Goal: Obtain resource: Download file/media

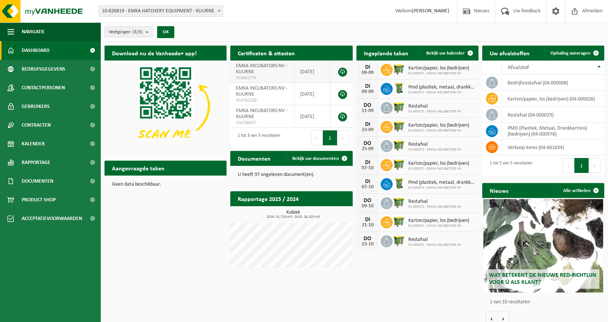
click at [344, 74] on link at bounding box center [342, 72] width 9 height 9
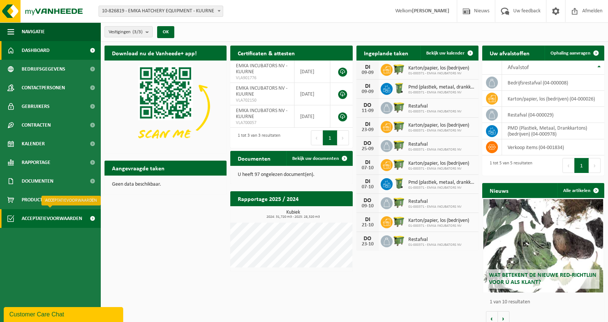
click at [84, 221] on span at bounding box center [92, 218] width 17 height 19
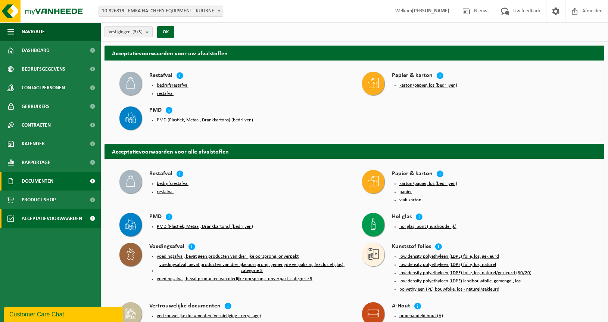
click at [33, 178] on span "Documenten" at bounding box center [38, 181] width 32 height 19
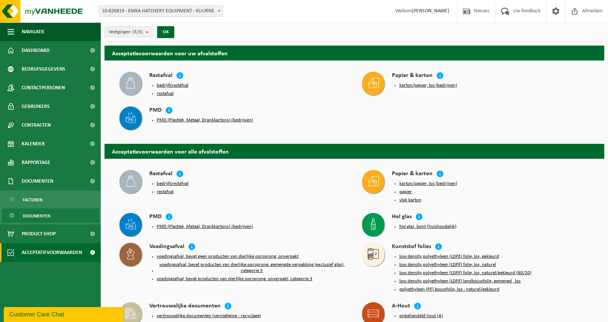
click at [33, 220] on span "Documenten" at bounding box center [37, 216] width 28 height 14
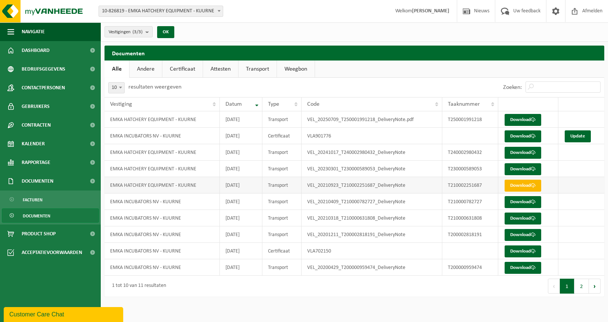
click at [516, 186] on link "Download" at bounding box center [523, 186] width 37 height 12
click at [55, 183] on link "Documenten" at bounding box center [50, 181] width 101 height 19
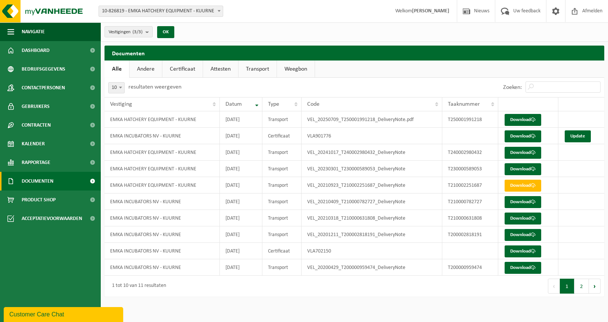
click at [55, 183] on link "Documenten" at bounding box center [50, 181] width 101 height 19
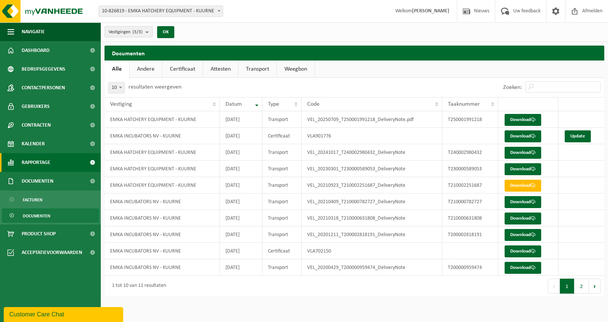
click at [48, 161] on span "Rapportage" at bounding box center [36, 162] width 29 height 19
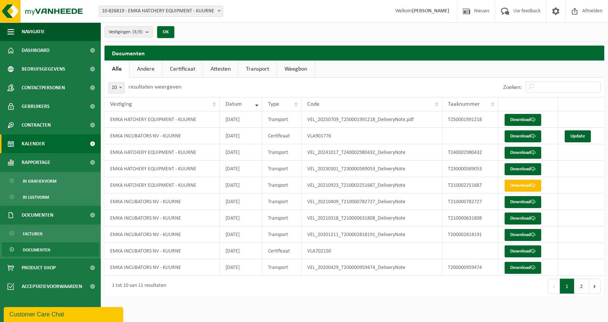
click at [43, 147] on span "Kalender" at bounding box center [33, 143] width 23 height 19
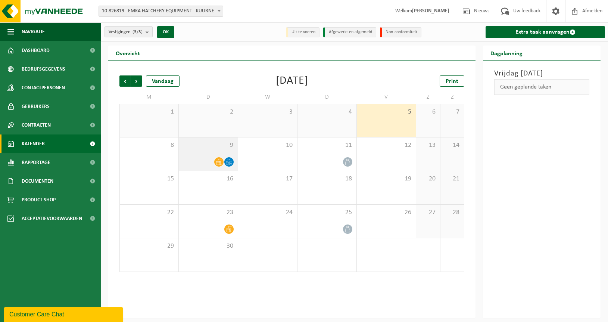
click at [208, 158] on div at bounding box center [209, 162] width 52 height 10
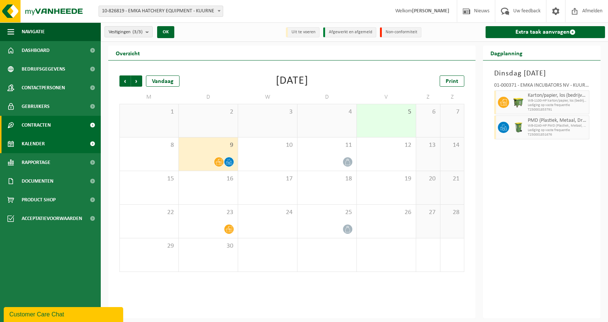
click at [52, 131] on link "Contracten" at bounding box center [50, 125] width 101 height 19
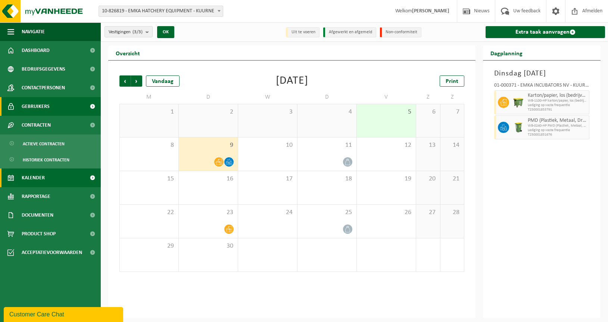
click at [46, 103] on span "Gebruikers" at bounding box center [36, 106] width 28 height 19
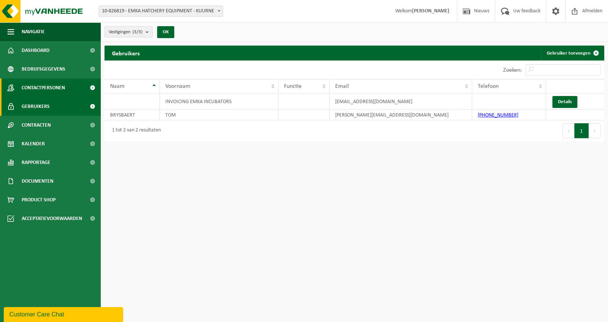
click at [49, 89] on span "Contactpersonen" at bounding box center [43, 87] width 43 height 19
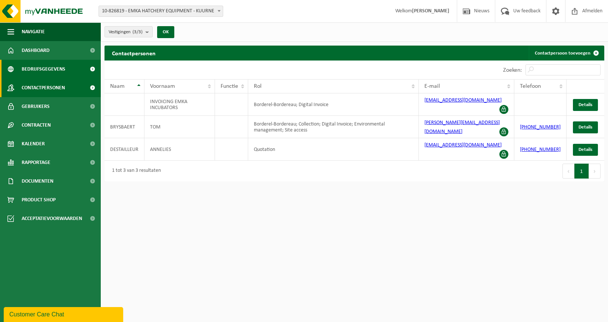
click at [45, 66] on span "Bedrijfsgegevens" at bounding box center [44, 69] width 44 height 19
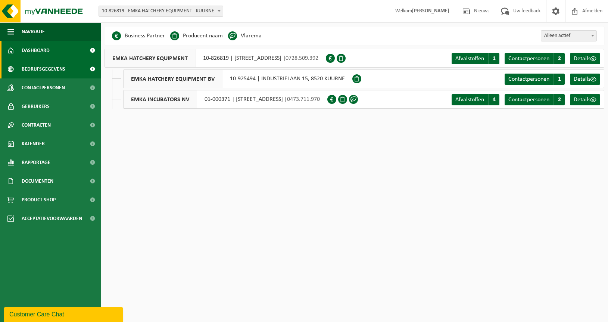
click at [53, 55] on link "Dashboard" at bounding box center [50, 50] width 101 height 19
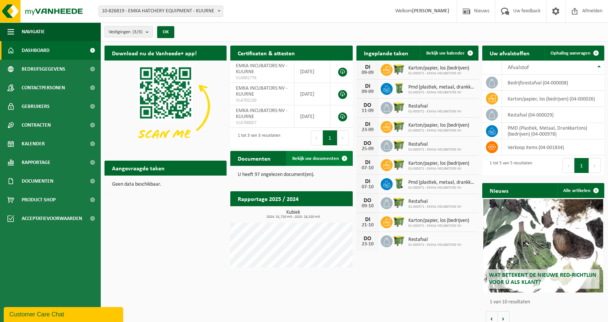
click at [332, 163] on link "Bekijk uw documenten" at bounding box center [319, 158] width 66 height 15
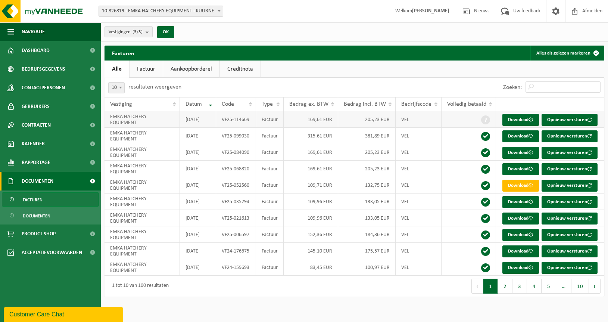
click at [484, 119] on span at bounding box center [485, 119] width 9 height 9
click at [168, 34] on button "OK" at bounding box center [165, 32] width 17 height 12
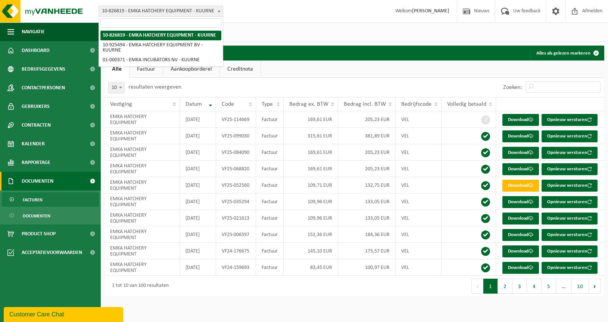
click at [197, 15] on span "10-826819 - EMKA HATCHERY EQUIPMENT - KUURNE" at bounding box center [161, 11] width 124 height 10
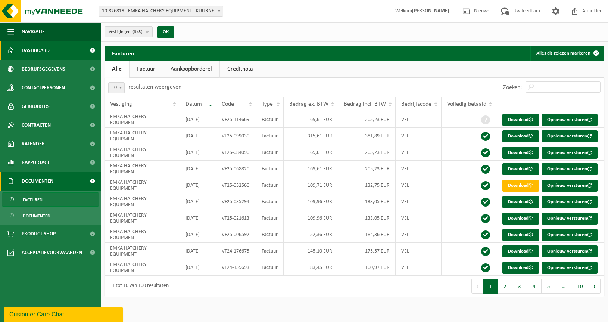
click at [32, 53] on span "Dashboard" at bounding box center [36, 50] width 28 height 19
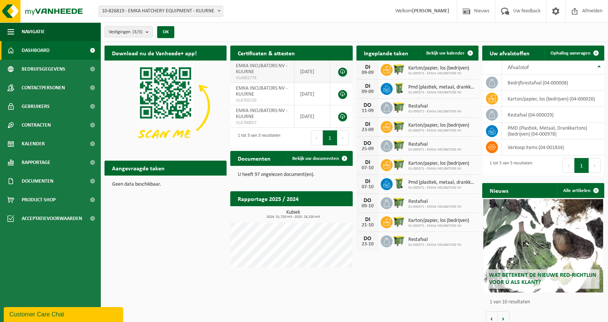
click at [341, 72] on link at bounding box center [342, 72] width 9 height 9
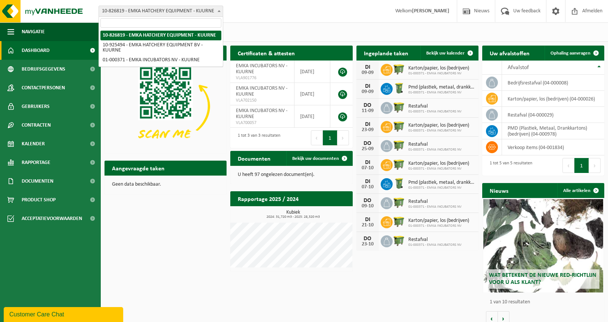
click at [145, 8] on span "10-826819 - EMKA HATCHERY EQUIPMENT - KUURNE" at bounding box center [161, 11] width 124 height 10
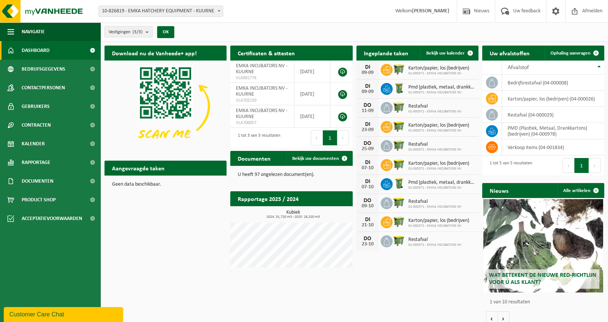
click at [146, 7] on span "10-826819 - EMKA HATCHERY EQUIPMENT - KUURNE" at bounding box center [161, 11] width 124 height 10
click at [475, 27] on div "Vestigingen (3/3) Alles selecteren Alles deselecteren Actieve selecteren EMKA H…" at bounding box center [354, 31] width 507 height 19
click at [6, 32] on button "Navigatie" at bounding box center [50, 31] width 101 height 19
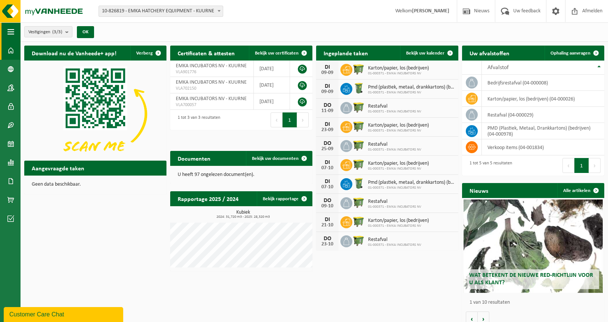
click at [6, 32] on button "Navigatie" at bounding box center [10, 31] width 21 height 19
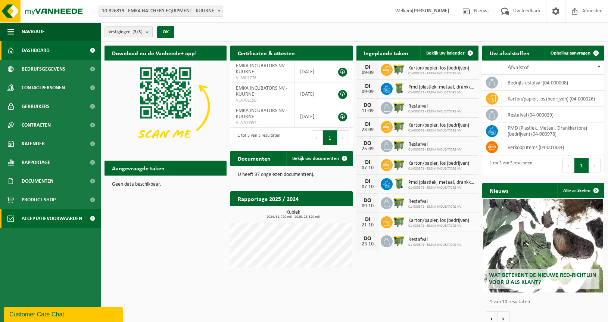
click at [54, 223] on span "Acceptatievoorwaarden" at bounding box center [52, 218] width 60 height 19
